Goal: Book appointment/travel/reservation

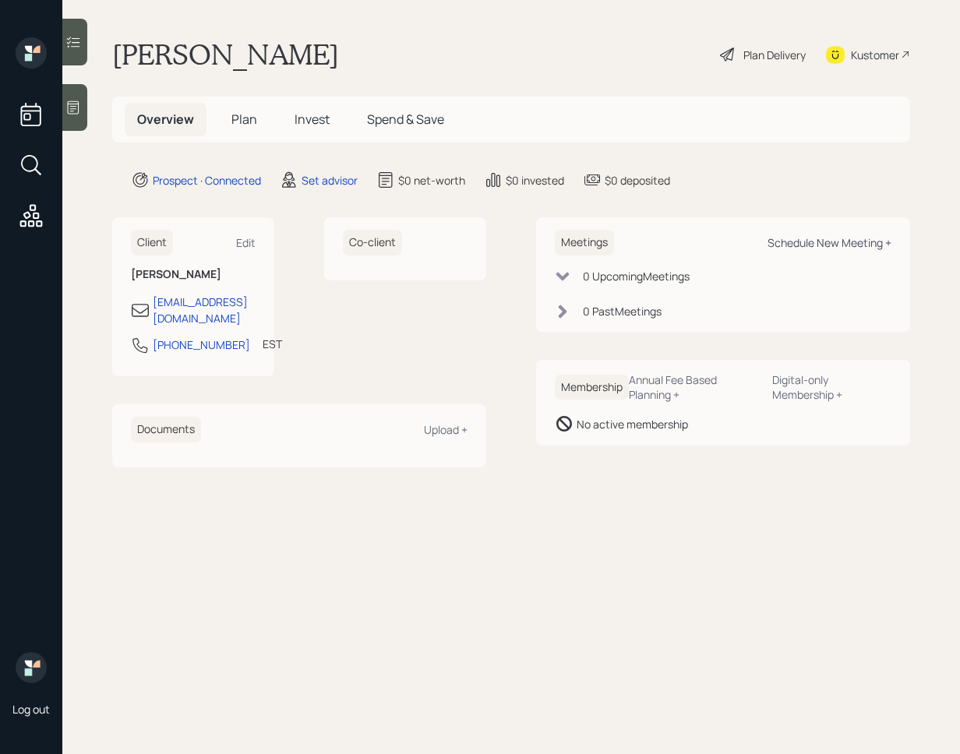
click at [840, 238] on div "Schedule New Meeting +" at bounding box center [830, 242] width 124 height 15
select select "round-[PERSON_NAME]"
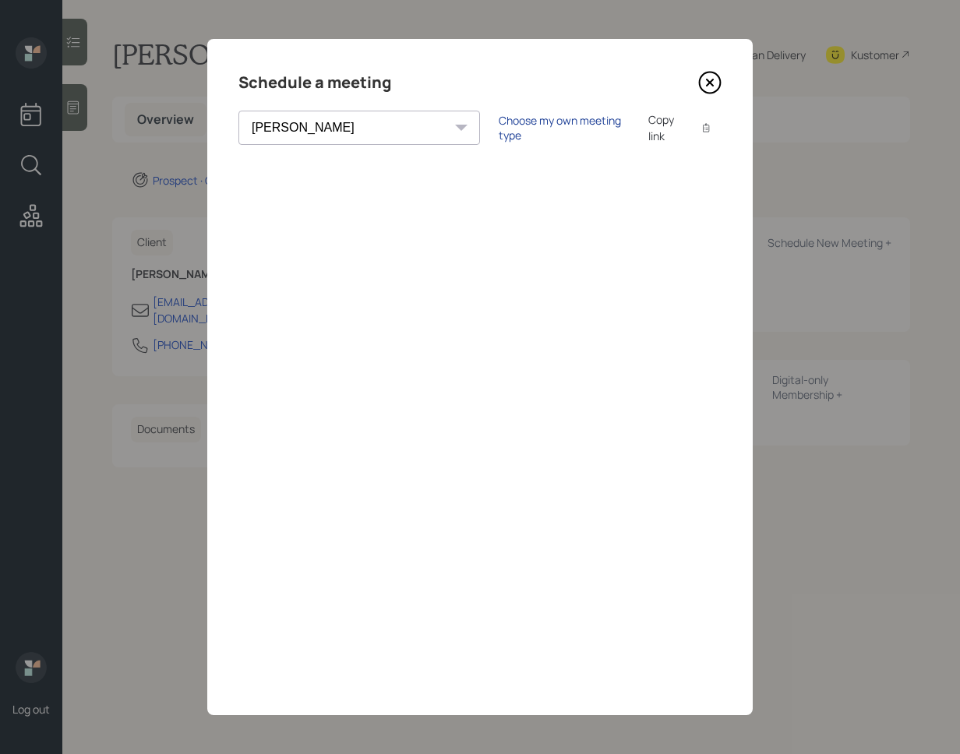
click at [499, 131] on div "Choose my own meeting type" at bounding box center [564, 128] width 131 height 30
click at [716, 79] on icon at bounding box center [709, 82] width 23 height 23
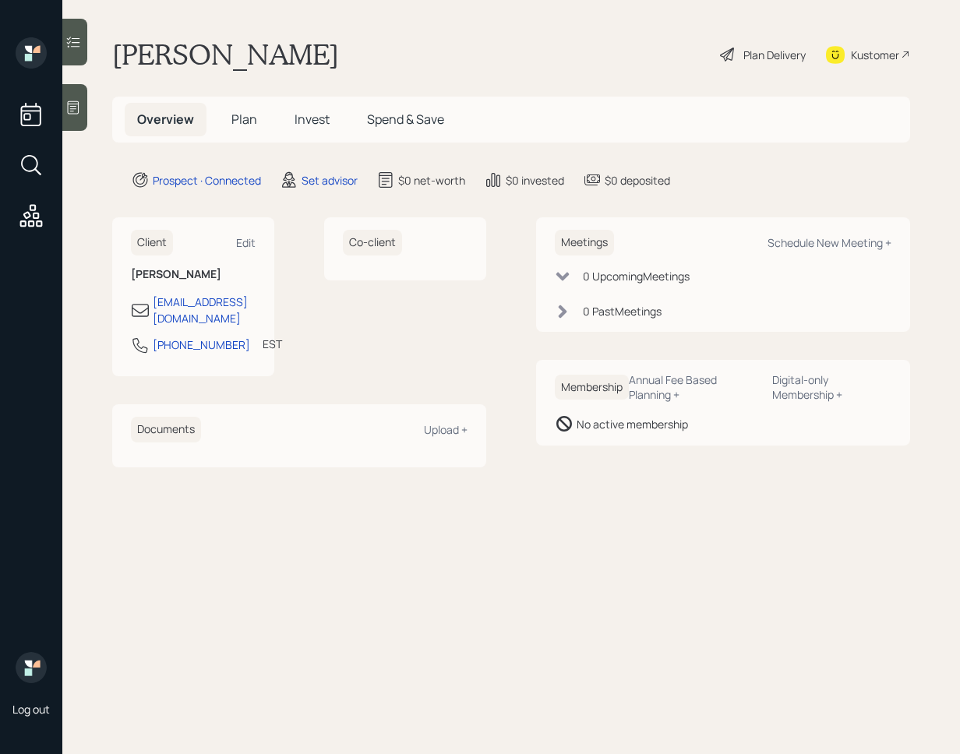
click at [87, 106] on div at bounding box center [74, 107] width 25 height 47
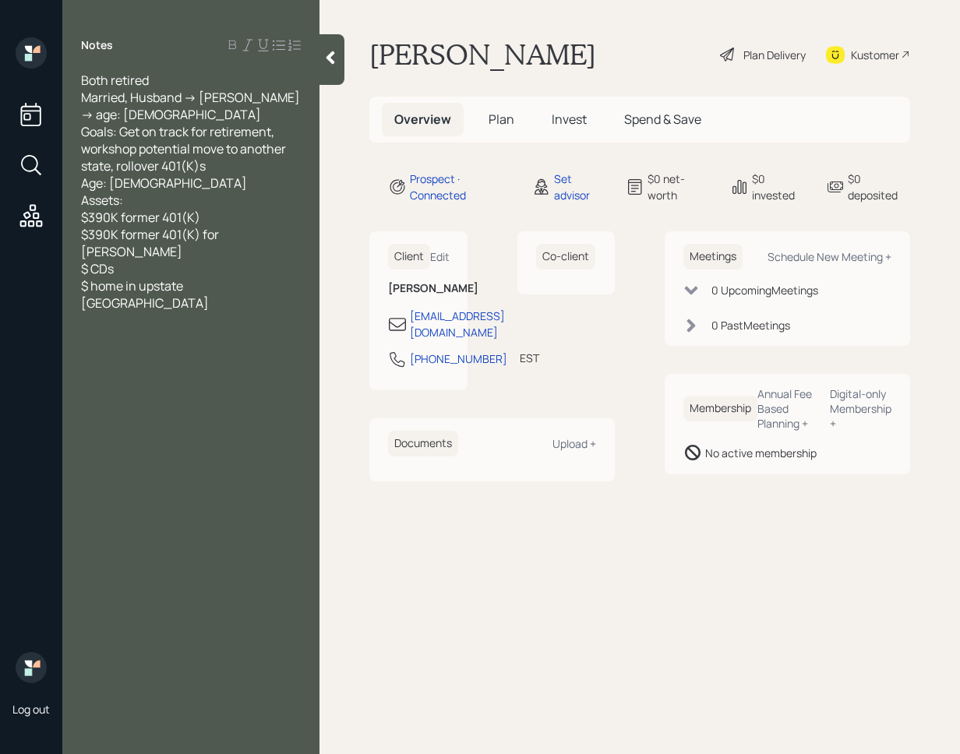
click at [330, 64] on icon at bounding box center [331, 58] width 16 height 16
